Goal: Information Seeking & Learning: Learn about a topic

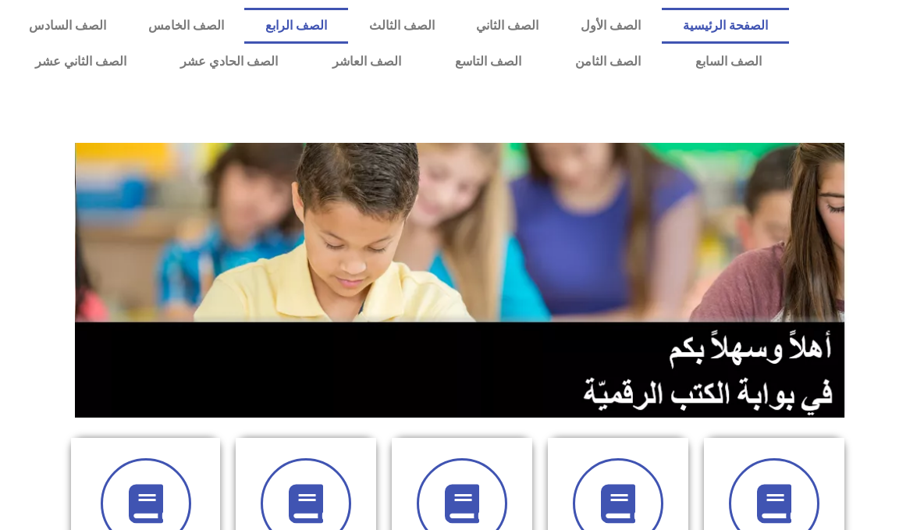
click at [348, 29] on link "الصف الرابع" at bounding box center [296, 26] width 104 height 36
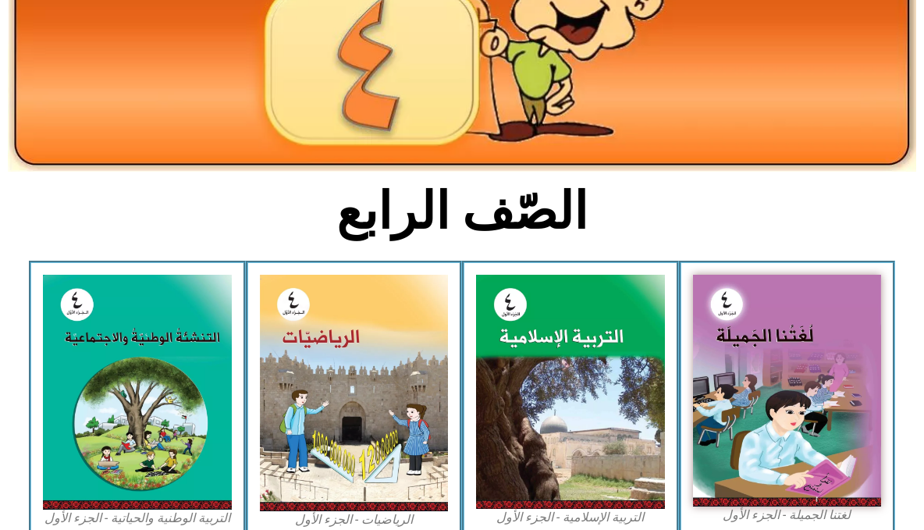
scroll to position [234, 0]
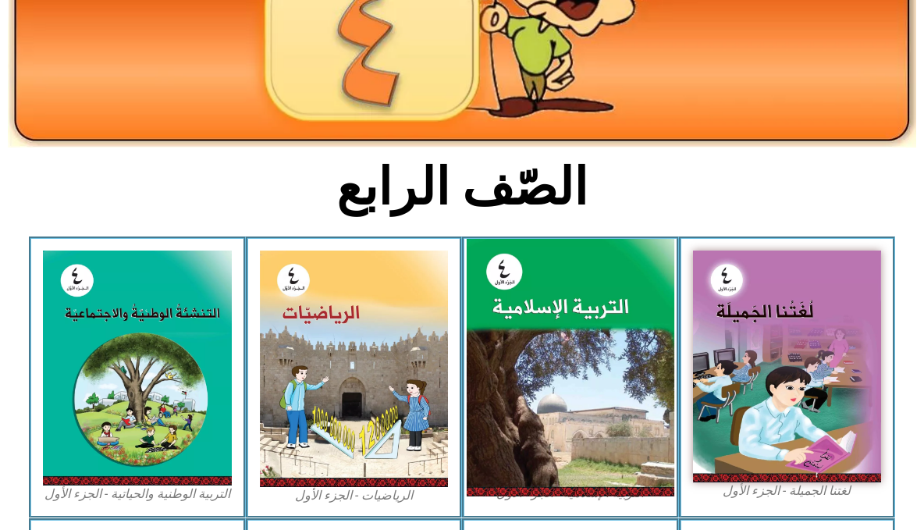
click at [534, 325] on img at bounding box center [571, 368] width 208 height 258
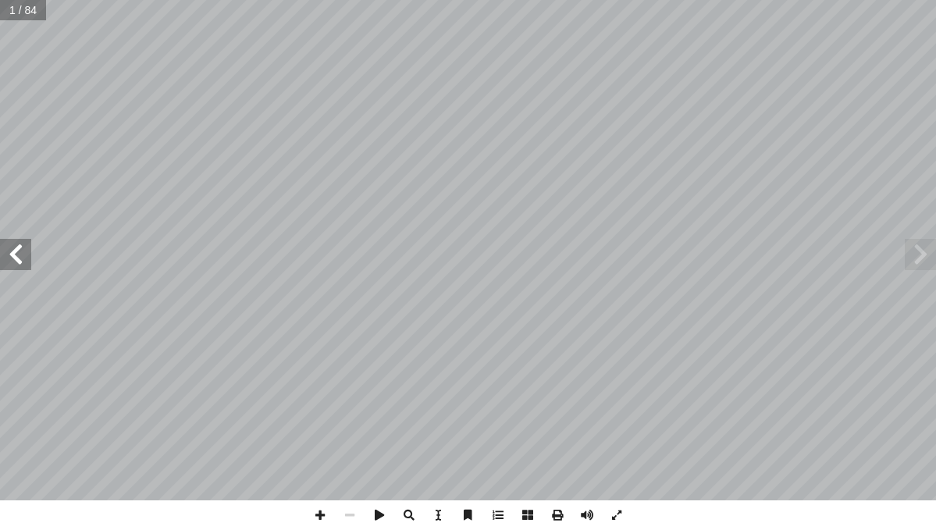
click at [14, 257] on span at bounding box center [15, 254] width 31 height 31
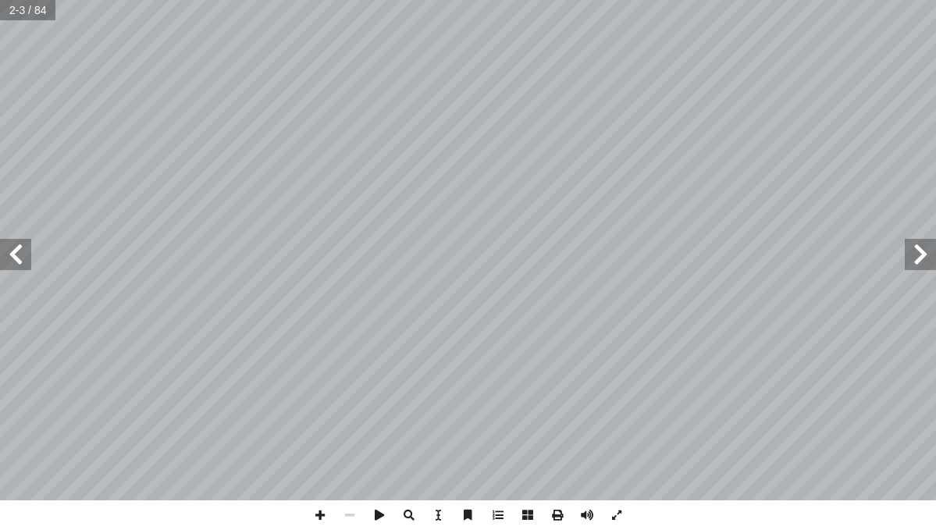
click at [14, 255] on span at bounding box center [15, 254] width 31 height 31
click at [17, 251] on span at bounding box center [15, 254] width 31 height 31
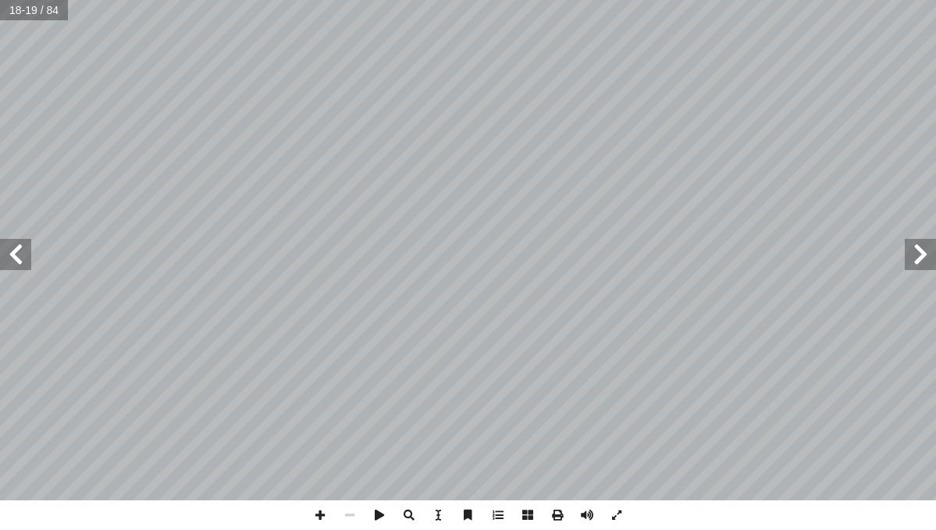
click at [17, 251] on span at bounding box center [15, 254] width 31 height 31
click at [19, 251] on span at bounding box center [15, 254] width 31 height 31
click at [20, 254] on span at bounding box center [15, 254] width 31 height 31
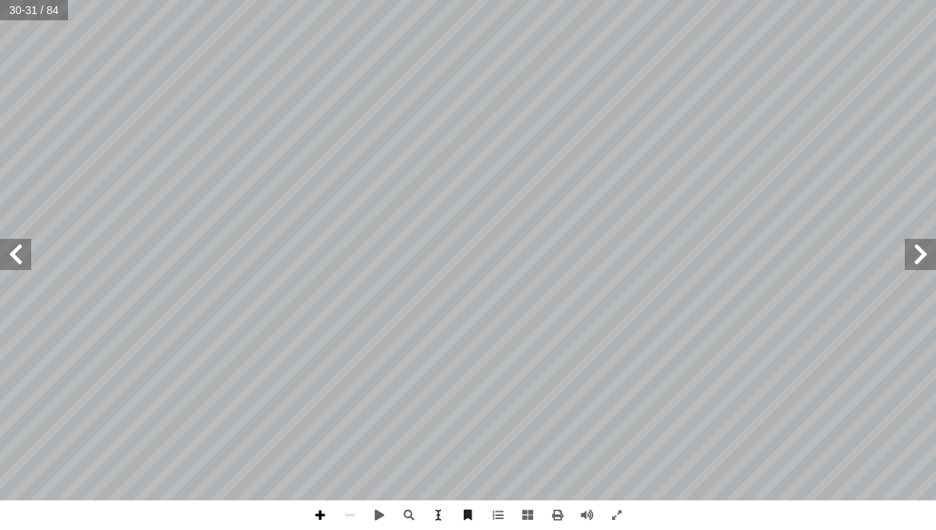
click at [315, 513] on span at bounding box center [320, 515] width 30 height 30
click at [927, 248] on span at bounding box center [919, 254] width 31 height 31
click at [9, 257] on span at bounding box center [15, 254] width 31 height 31
click at [349, 513] on span at bounding box center [350, 515] width 30 height 30
click at [348, 515] on span at bounding box center [350, 515] width 30 height 30
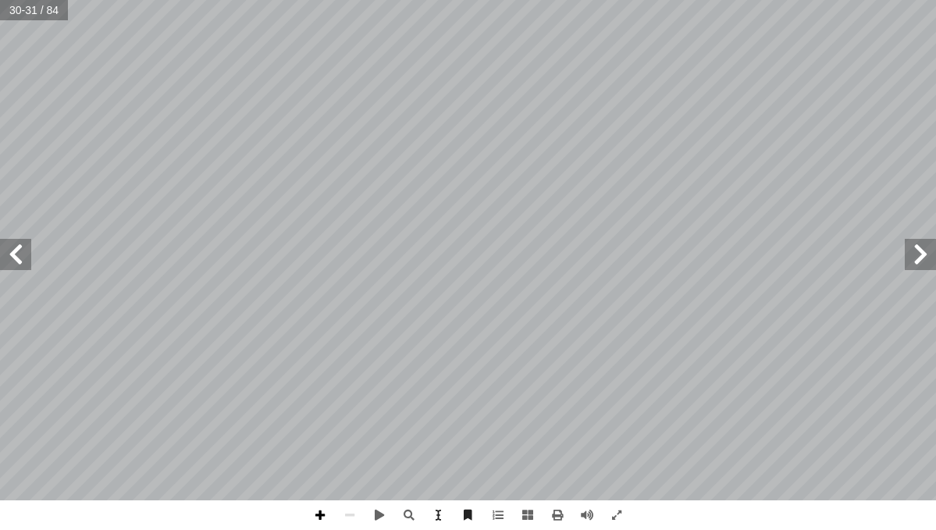
click at [318, 510] on span at bounding box center [320, 515] width 30 height 30
